Goal: Share content: Share content

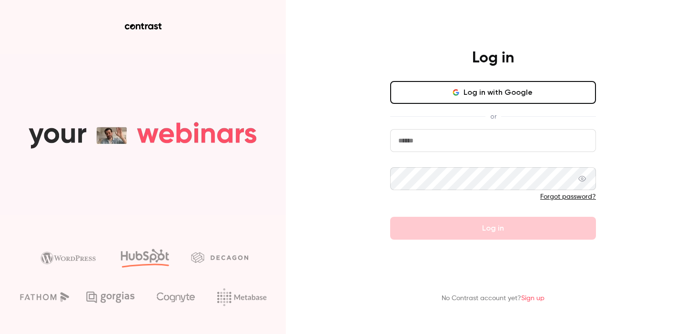
click at [425, 87] on button "Log in with Google" at bounding box center [493, 92] width 206 height 23
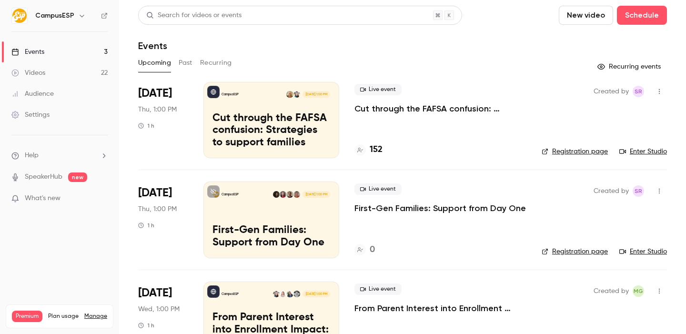
click at [74, 70] on link "Videos 22" at bounding box center [59, 72] width 119 height 21
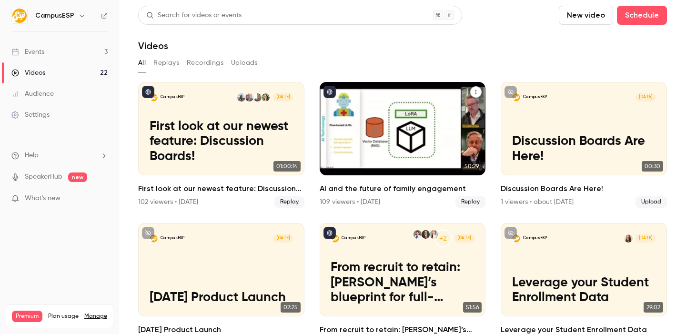
click at [457, 133] on div "CampusESP [DATE] AI and the future of family engagement" at bounding box center [403, 128] width 166 height 93
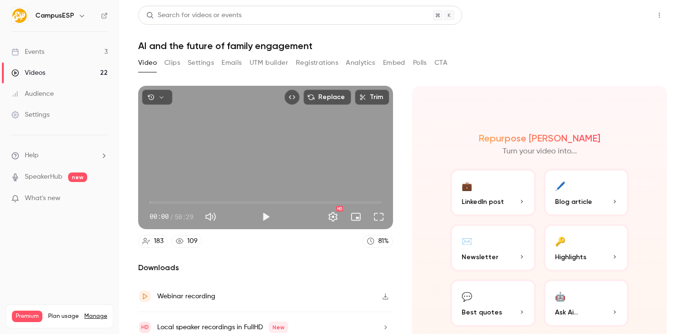
click at [619, 21] on button "Share" at bounding box center [626, 15] width 38 height 19
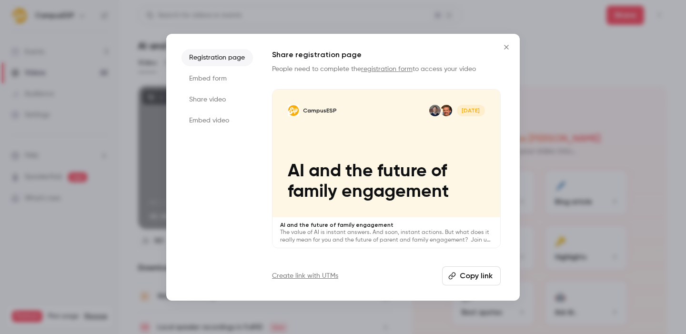
click at [226, 99] on li "Share video" at bounding box center [218, 99] width 72 height 17
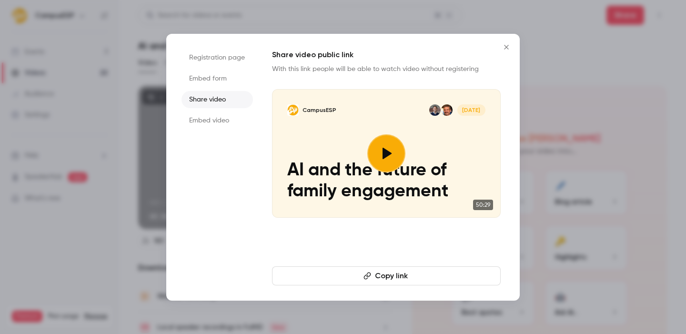
click at [378, 274] on button "Copy link" at bounding box center [386, 275] width 229 height 19
click at [504, 48] on icon "Close" at bounding box center [506, 47] width 11 height 8
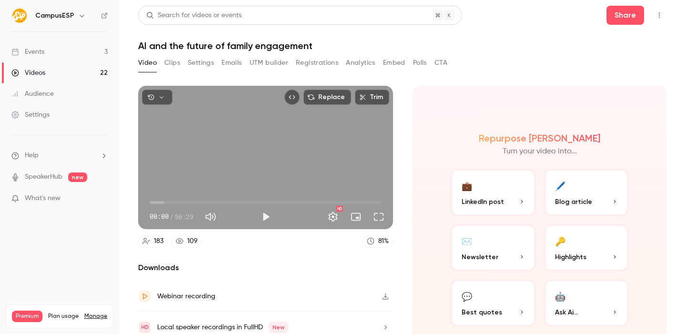
click at [103, 16] on icon at bounding box center [104, 15] width 7 height 7
